Goal: Information Seeking & Learning: Learn about a topic

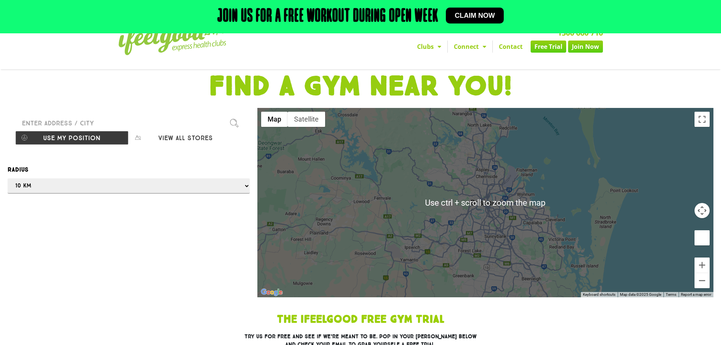
scroll to position [38, 0]
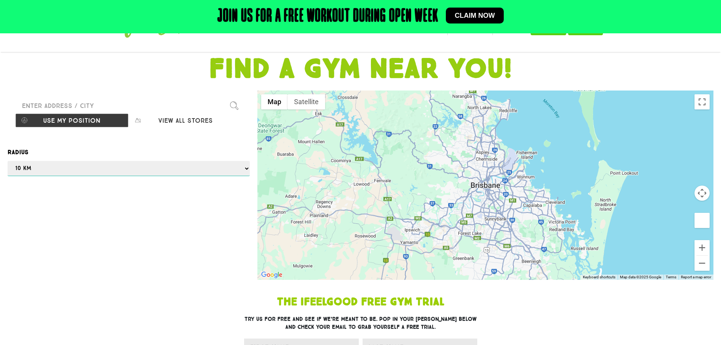
click at [242, 167] on select "Any 1 km 5 km 10 km 50 km 100 km 500 km" at bounding box center [129, 168] width 242 height 15
select select "500"
click at [8, 161] on select "Any 1 km 5 km 10 km 50 km 100 km 500 km" at bounding box center [129, 168] width 242 height 15
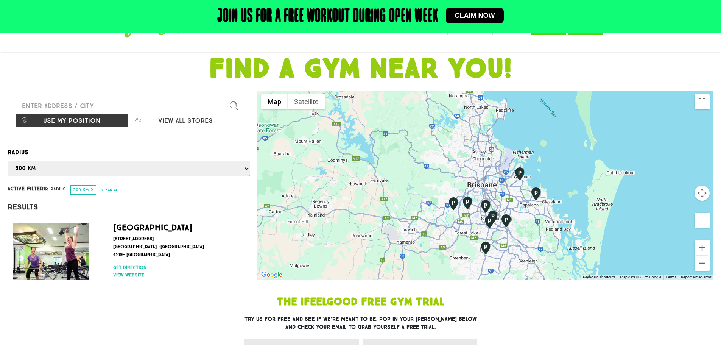
drag, startPoint x: 495, startPoint y: 156, endPoint x: 535, endPoint y: 214, distance: 71.0
click at [535, 214] on div at bounding box center [485, 184] width 456 height 189
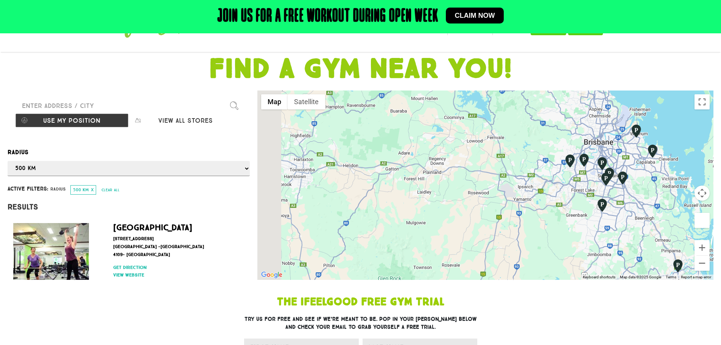
drag, startPoint x: 504, startPoint y: 204, endPoint x: 591, endPoint y: 171, distance: 92.1
click at [591, 171] on div at bounding box center [485, 184] width 456 height 189
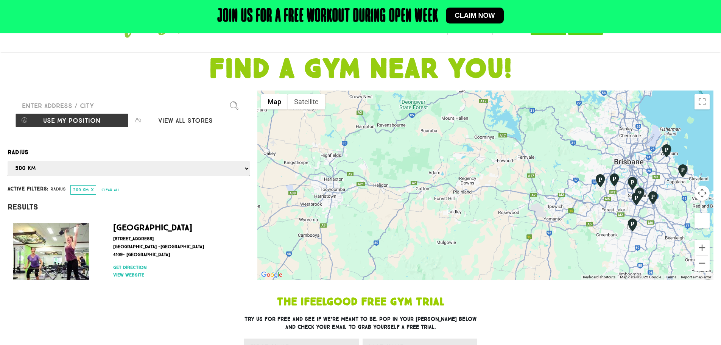
drag, startPoint x: 495, startPoint y: 196, endPoint x: 487, endPoint y: 212, distance: 18.1
click at [487, 212] on div at bounding box center [485, 184] width 456 height 189
click at [331, 189] on div at bounding box center [485, 184] width 456 height 189
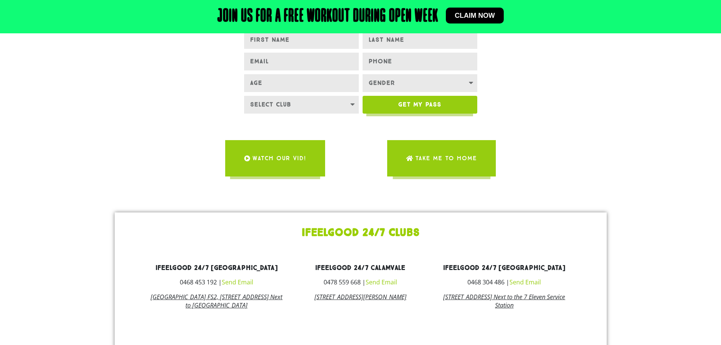
scroll to position [378, 0]
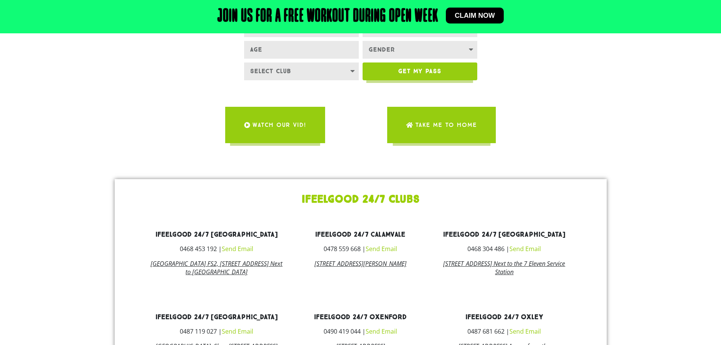
click at [391, 262] on link "[STREET_ADDRESS][PERSON_NAME]" at bounding box center [360, 263] width 92 height 8
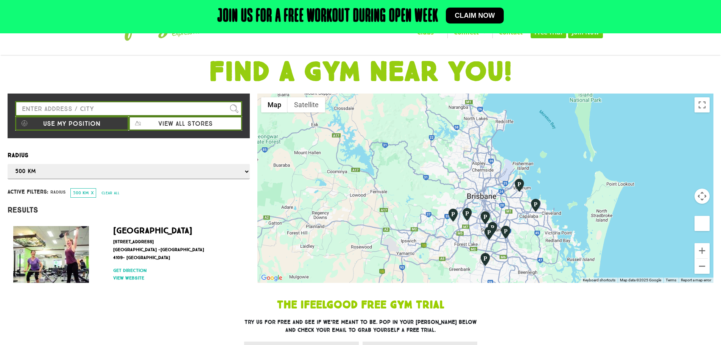
scroll to position [0, 0]
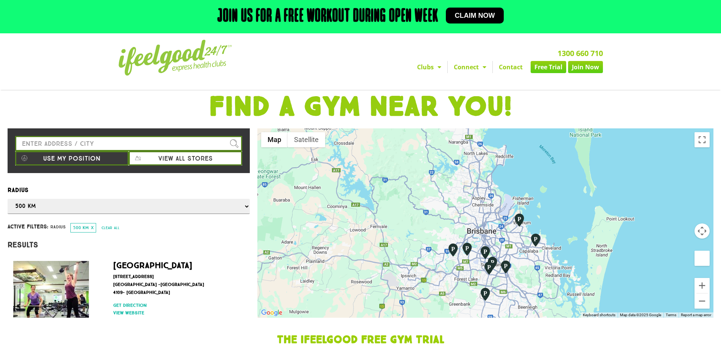
click at [490, 267] on img "Calamvale" at bounding box center [488, 268] width 13 height 14
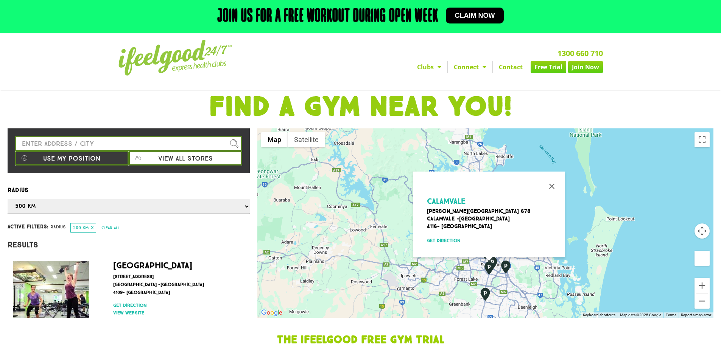
click at [456, 214] on p "[PERSON_NAME][STREET_ADDRESS]" at bounding box center [492, 218] width 130 height 23
click at [451, 199] on span "Calamvale" at bounding box center [446, 200] width 39 height 9
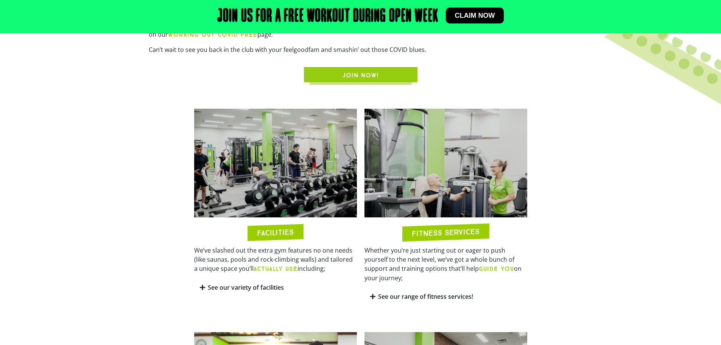
scroll to position [341, 0]
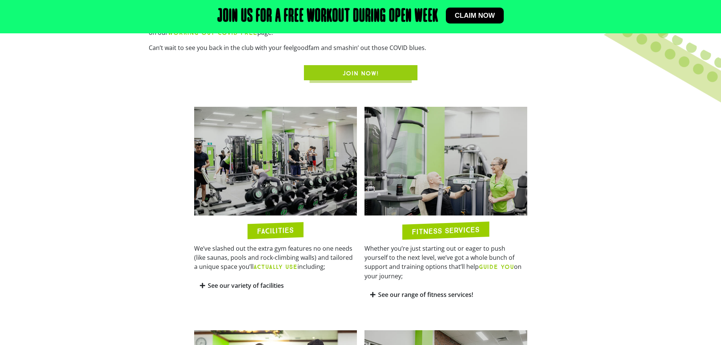
click at [306, 191] on img at bounding box center [275, 161] width 163 height 109
click at [456, 185] on img at bounding box center [445, 161] width 163 height 109
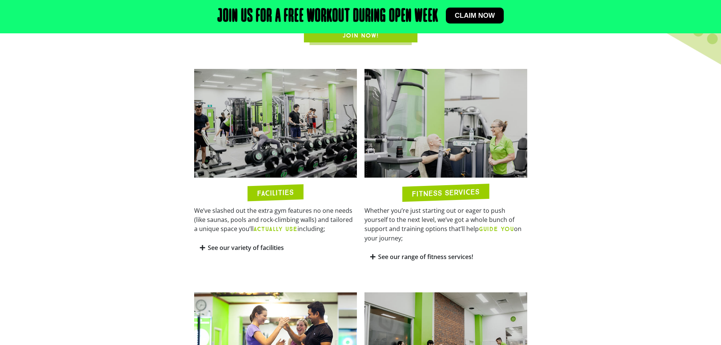
scroll to position [454, 0]
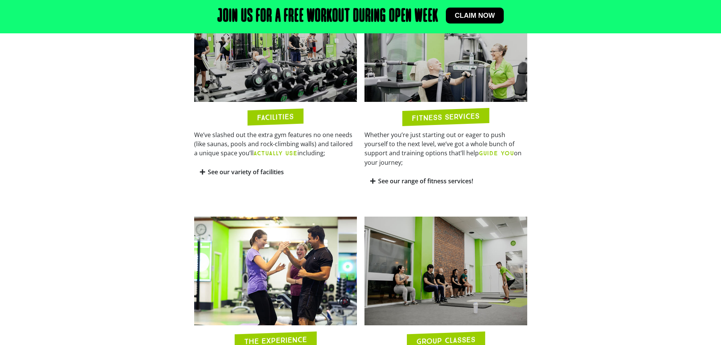
click at [288, 115] on h2 "FACILITIES" at bounding box center [275, 116] width 37 height 9
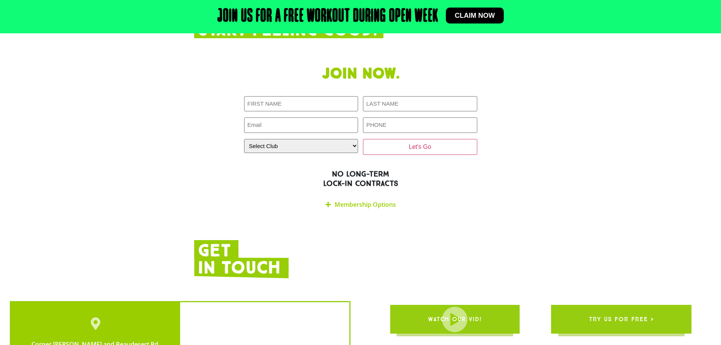
scroll to position [1551, 0]
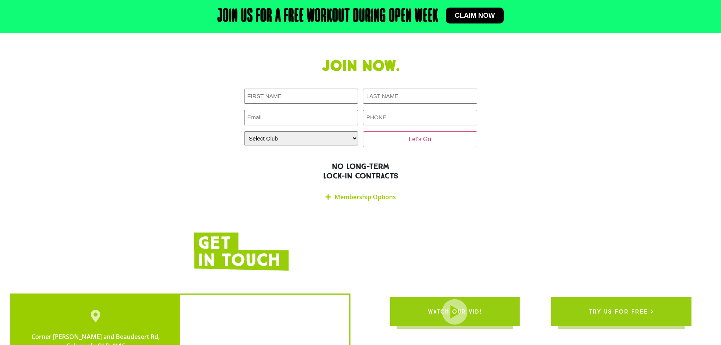
click at [362, 193] on link "Membership Options" at bounding box center [364, 197] width 61 height 8
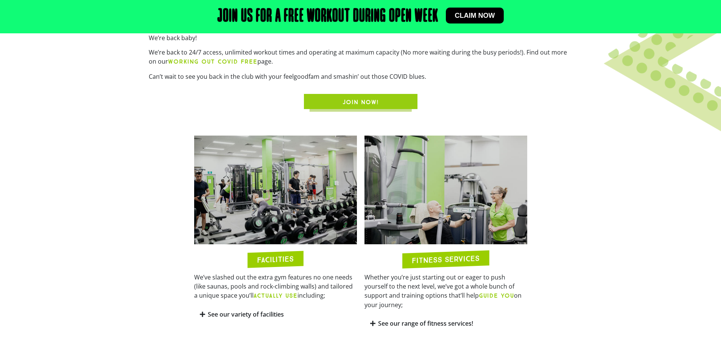
scroll to position [416, 0]
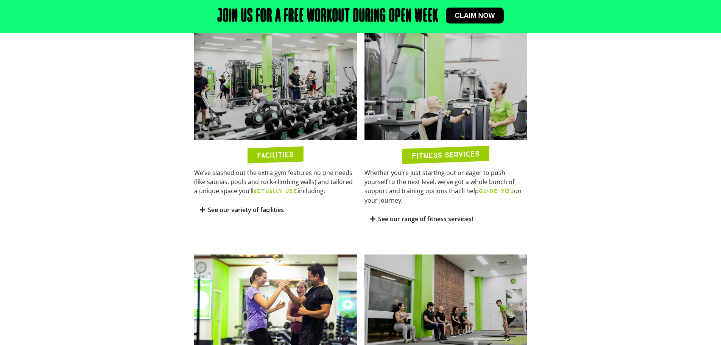
click at [283, 154] on h2 "FACILITIES" at bounding box center [275, 154] width 37 height 9
click at [250, 216] on div "See our variety of facilities" at bounding box center [275, 210] width 163 height 18
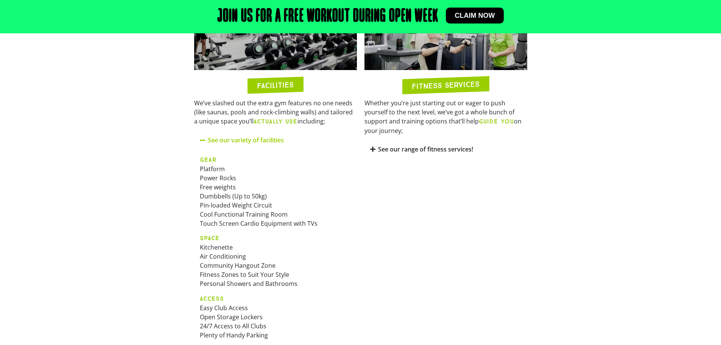
scroll to position [378, 0]
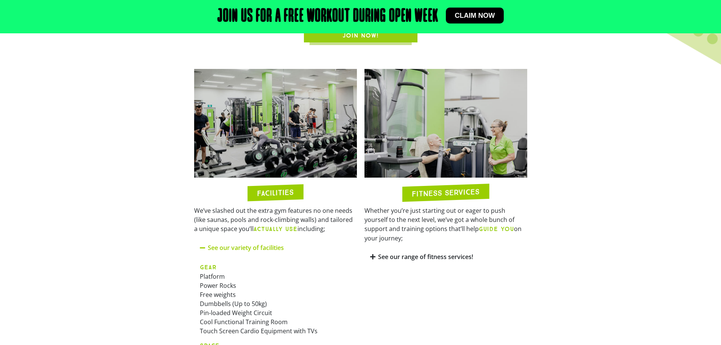
click at [404, 252] on link "See our range of fitness services!" at bounding box center [425, 256] width 95 height 8
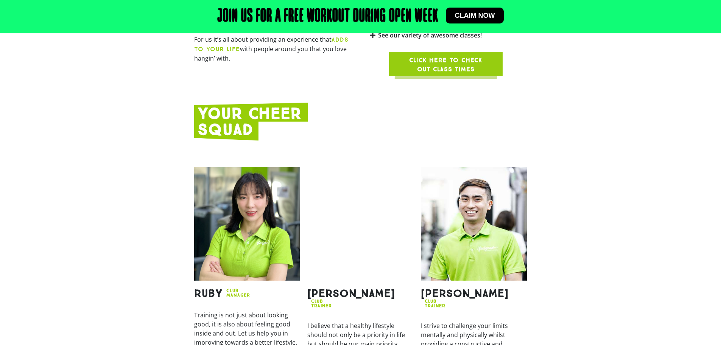
scroll to position [1135, 0]
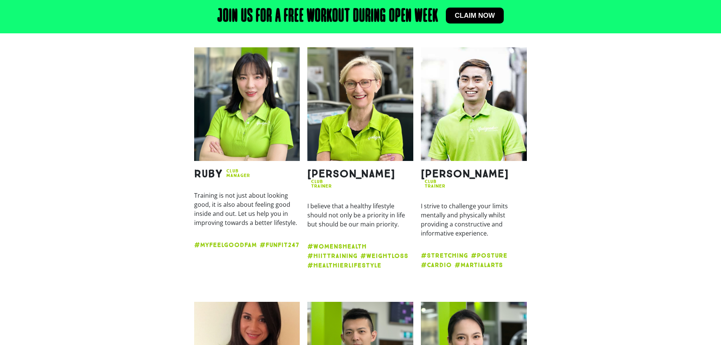
click at [280, 241] on strong "#MYFEELGOODFAM #FUNFIT247" at bounding box center [246, 244] width 105 height 7
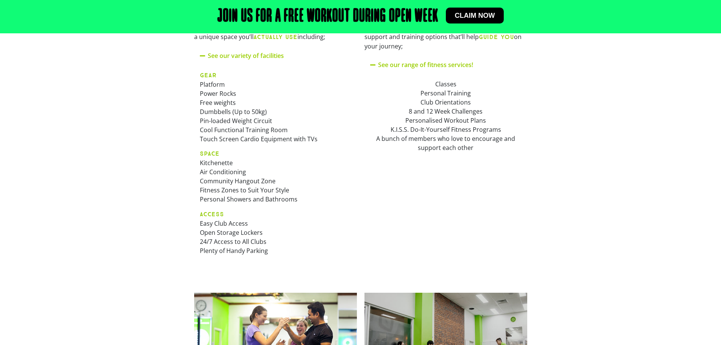
scroll to position [378, 0]
